Goal: Complete application form

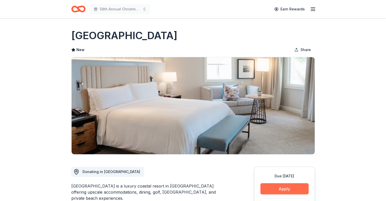
click at [275, 188] on button "Apply" at bounding box center [284, 188] width 48 height 11
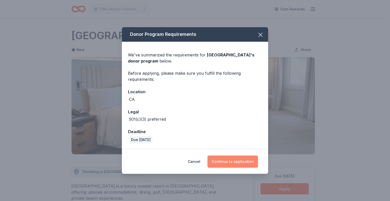
click at [233, 160] on button "Continue to application" at bounding box center [232, 161] width 51 height 12
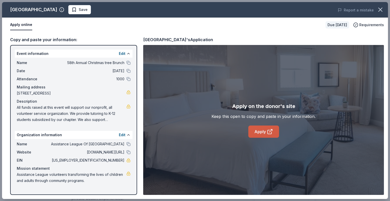
click at [265, 130] on link "Apply" at bounding box center [263, 131] width 31 height 12
click at [88, 10] on span "Save" at bounding box center [80, 10] width 16 height 6
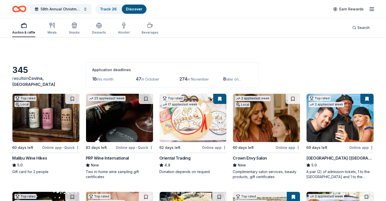
scroll to position [847, 0]
